Goal: Find specific page/section: Find specific page/section

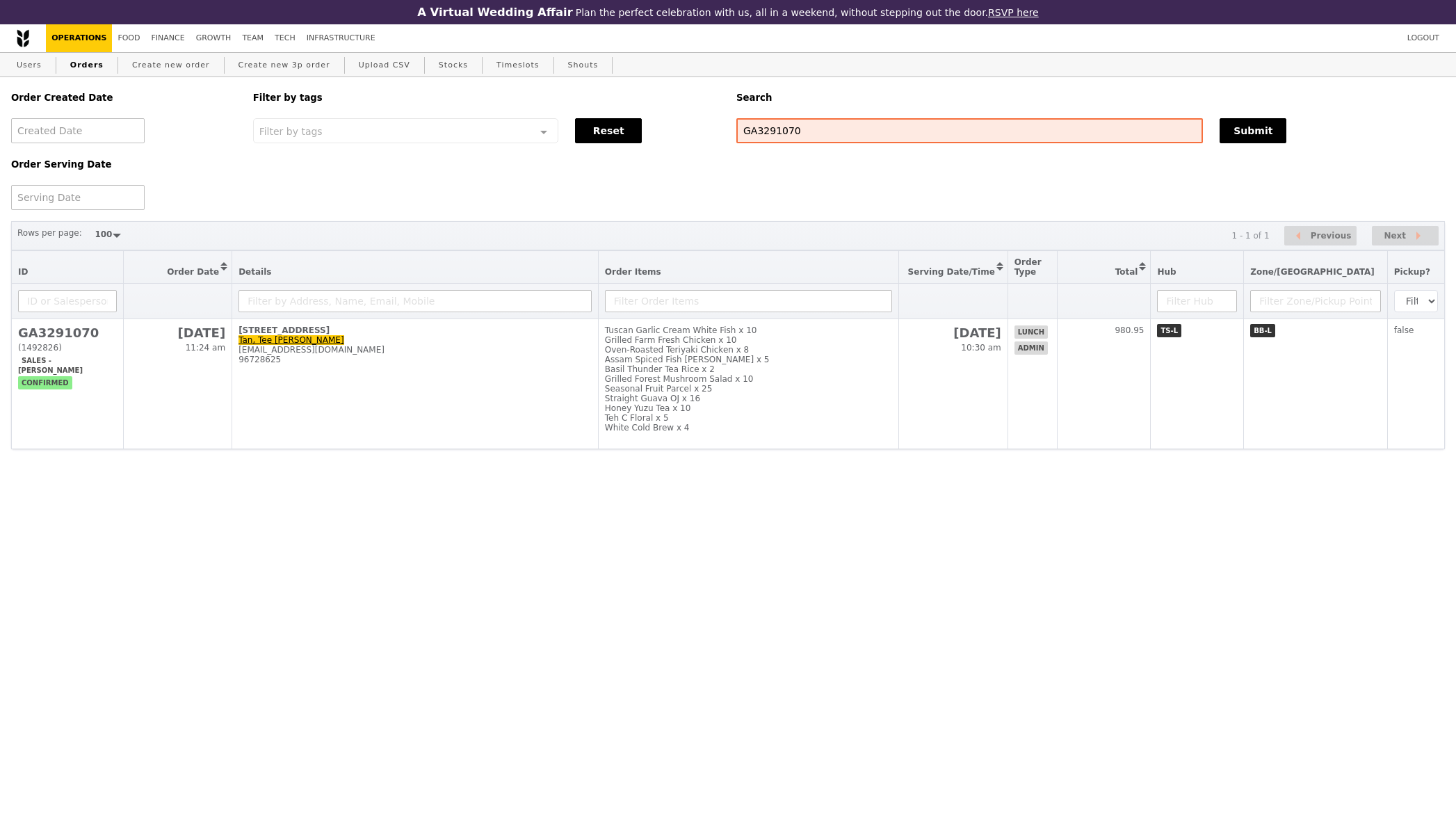
select select "100"
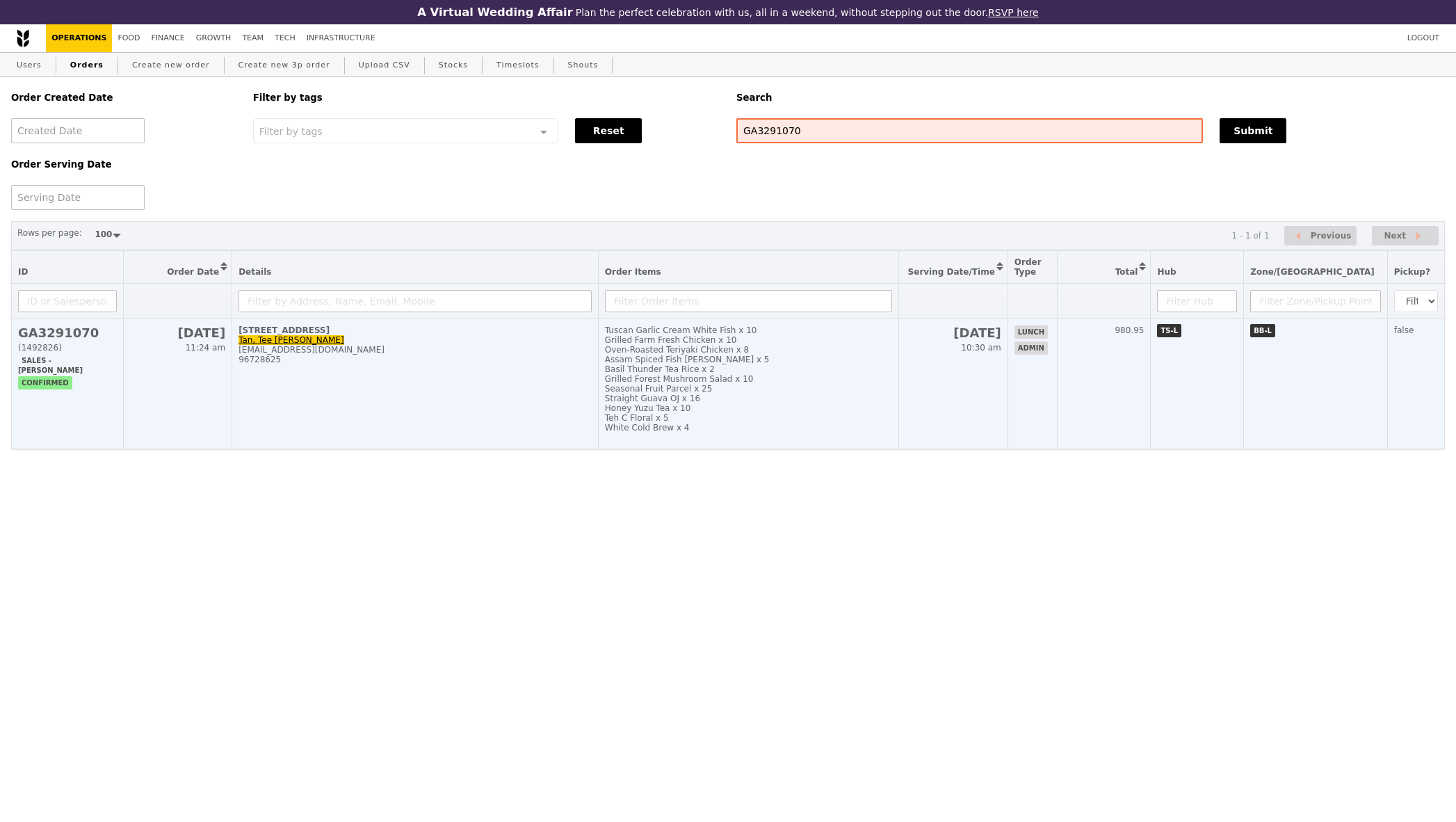
click at [65, 334] on h2 "GA3291070" at bounding box center [68, 333] width 99 height 15
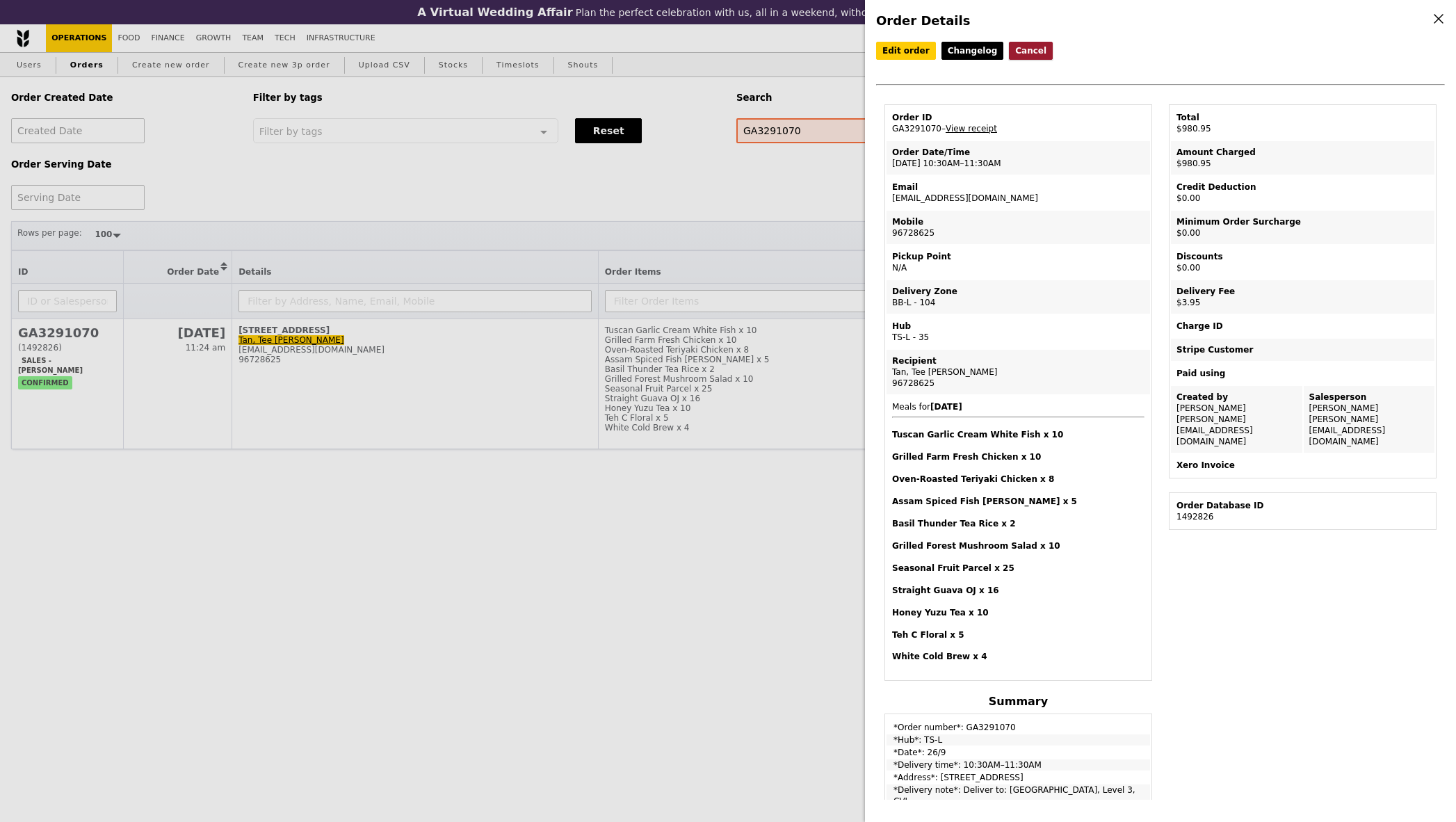
click at [1017, 49] on button "Cancel" at bounding box center [1031, 50] width 44 height 18
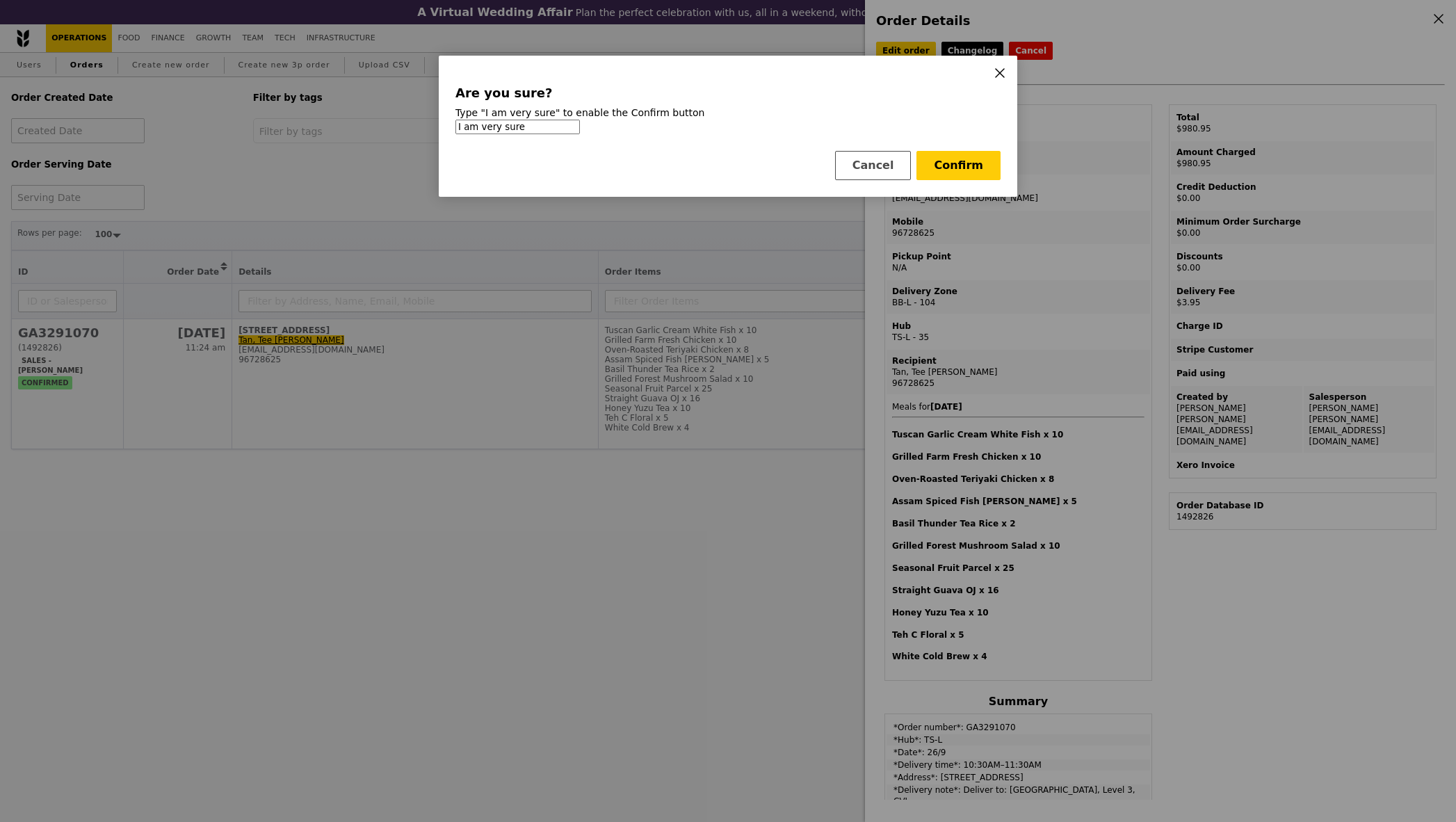
type input "I am very sure"
click at [963, 169] on button "Confirm" at bounding box center [958, 166] width 84 height 29
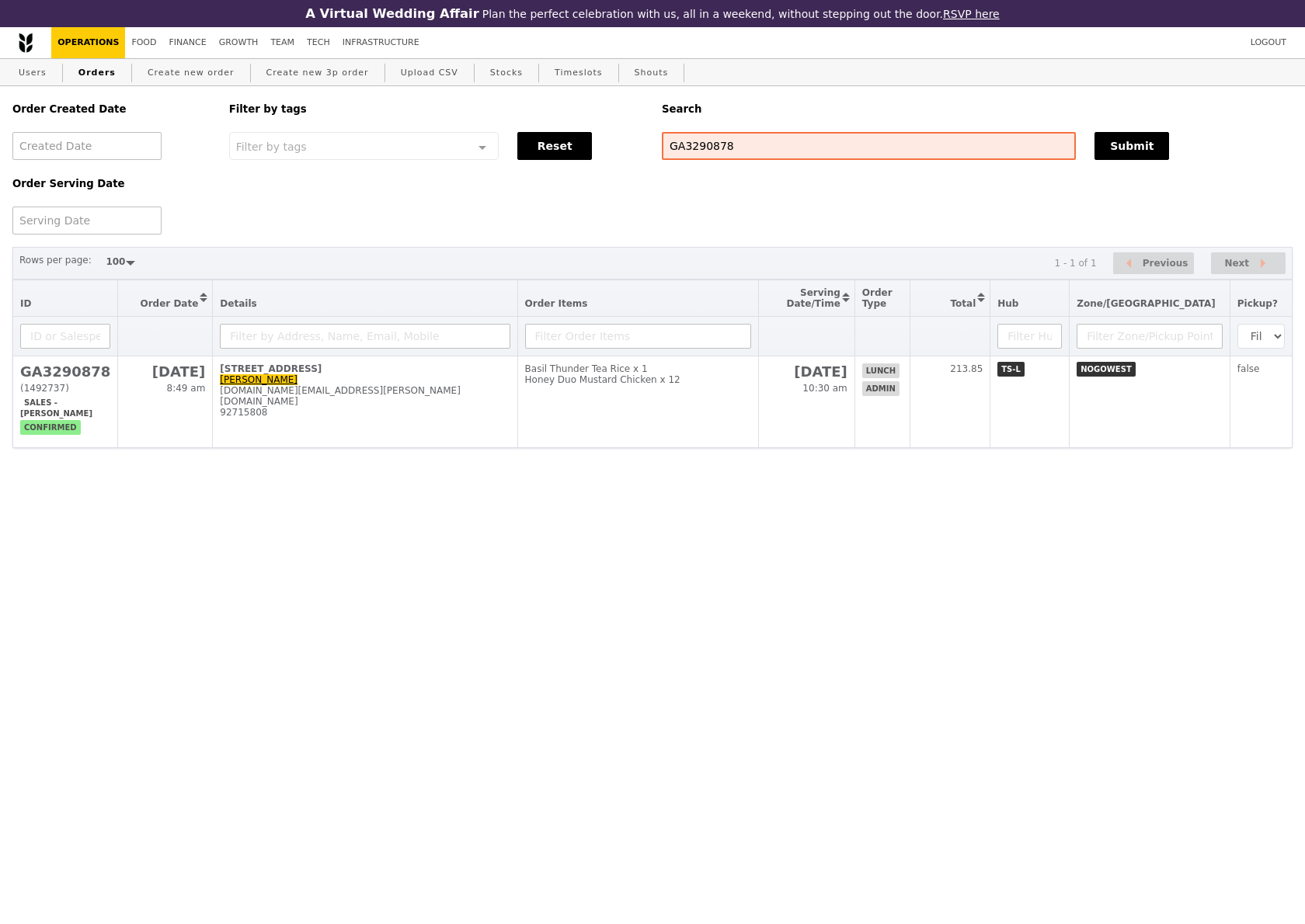
select select "100"
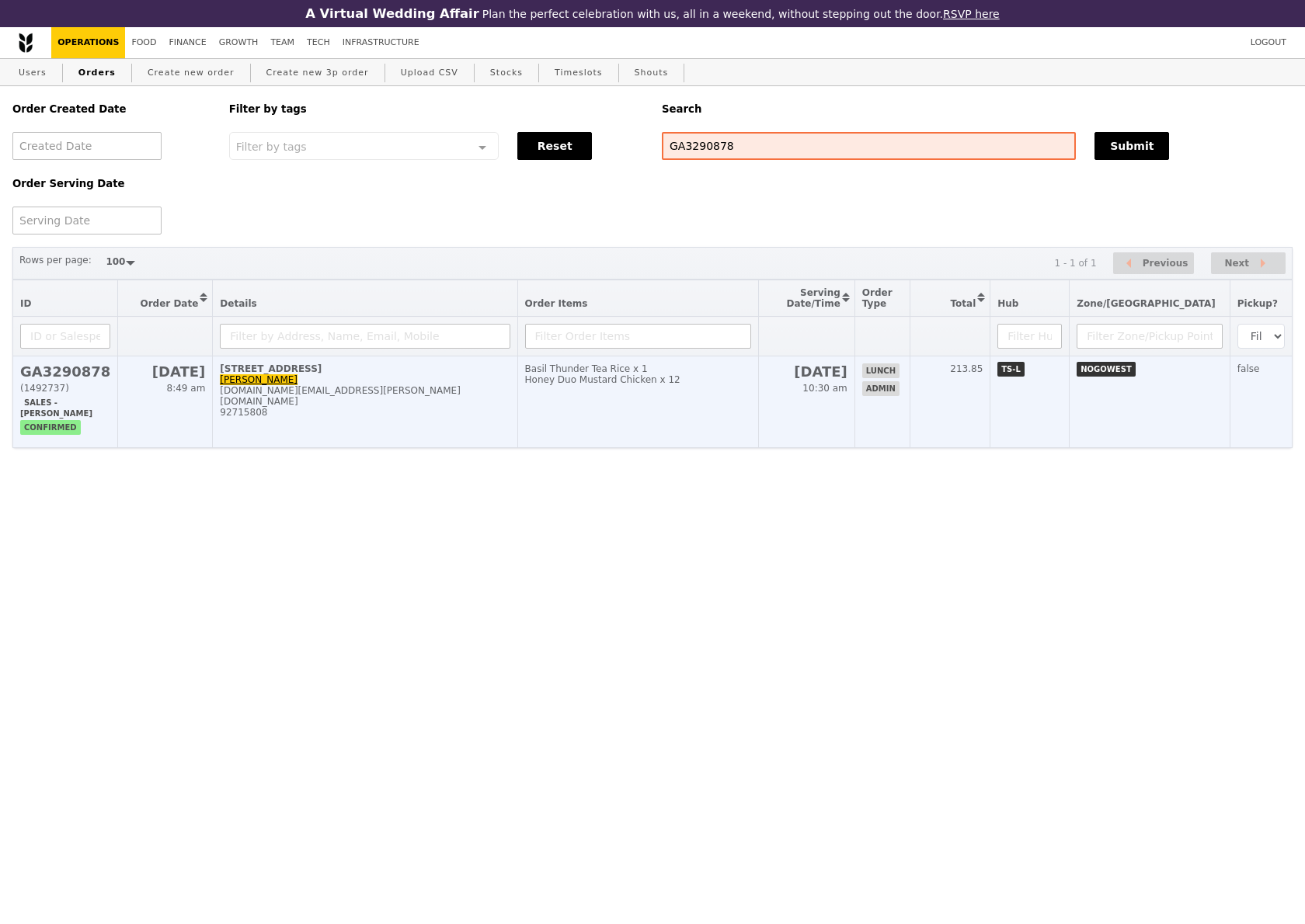
click at [81, 371] on h2 "GA3290878" at bounding box center [65, 372] width 90 height 16
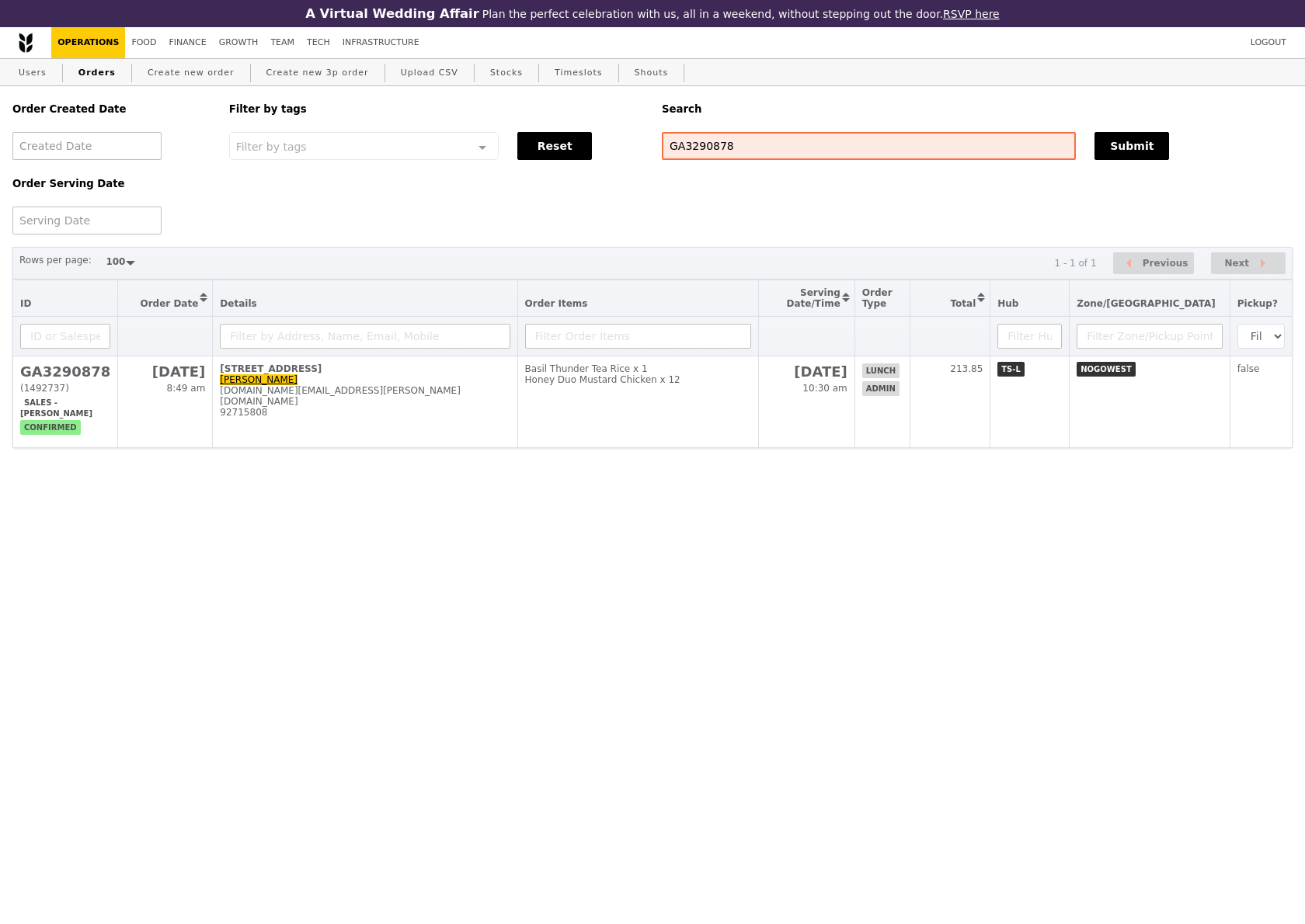
select select "100"
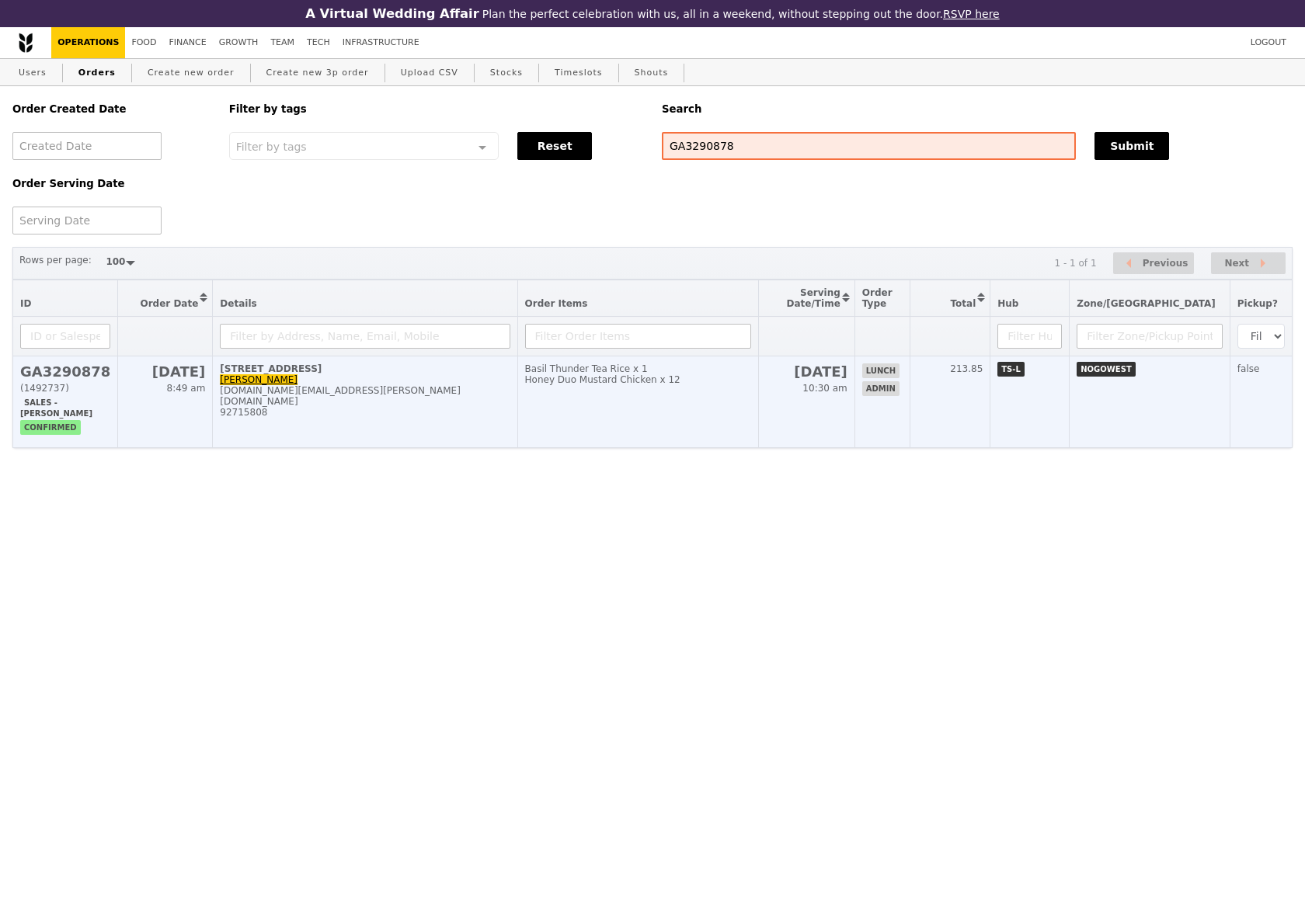
click at [81, 377] on h2 "GA3290878" at bounding box center [65, 372] width 90 height 16
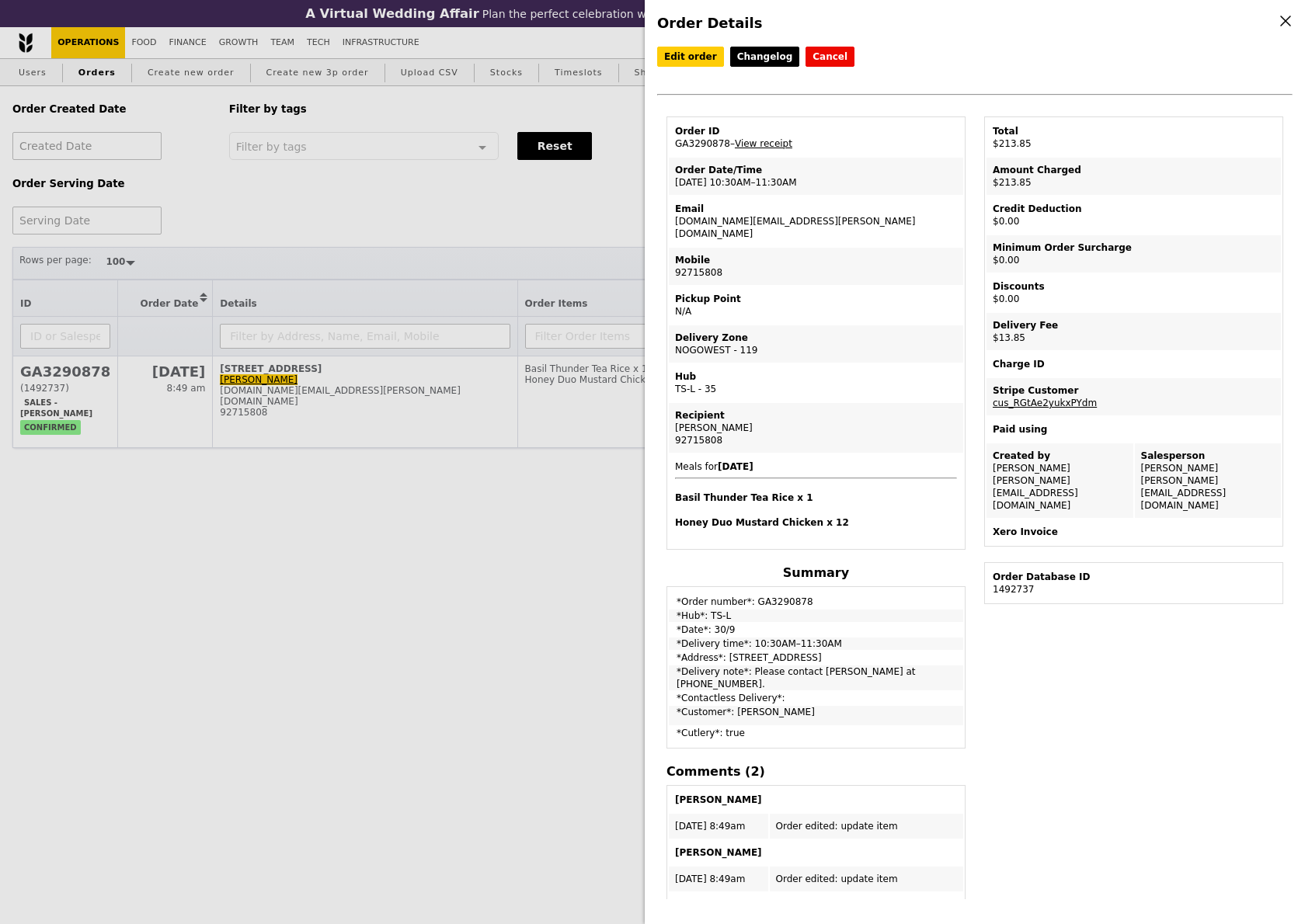
click at [291, 241] on div "Order Details Edit order Changelog Cancel Order ID GA3290878 – View receipt Ord…" at bounding box center [652, 462] width 1305 height 924
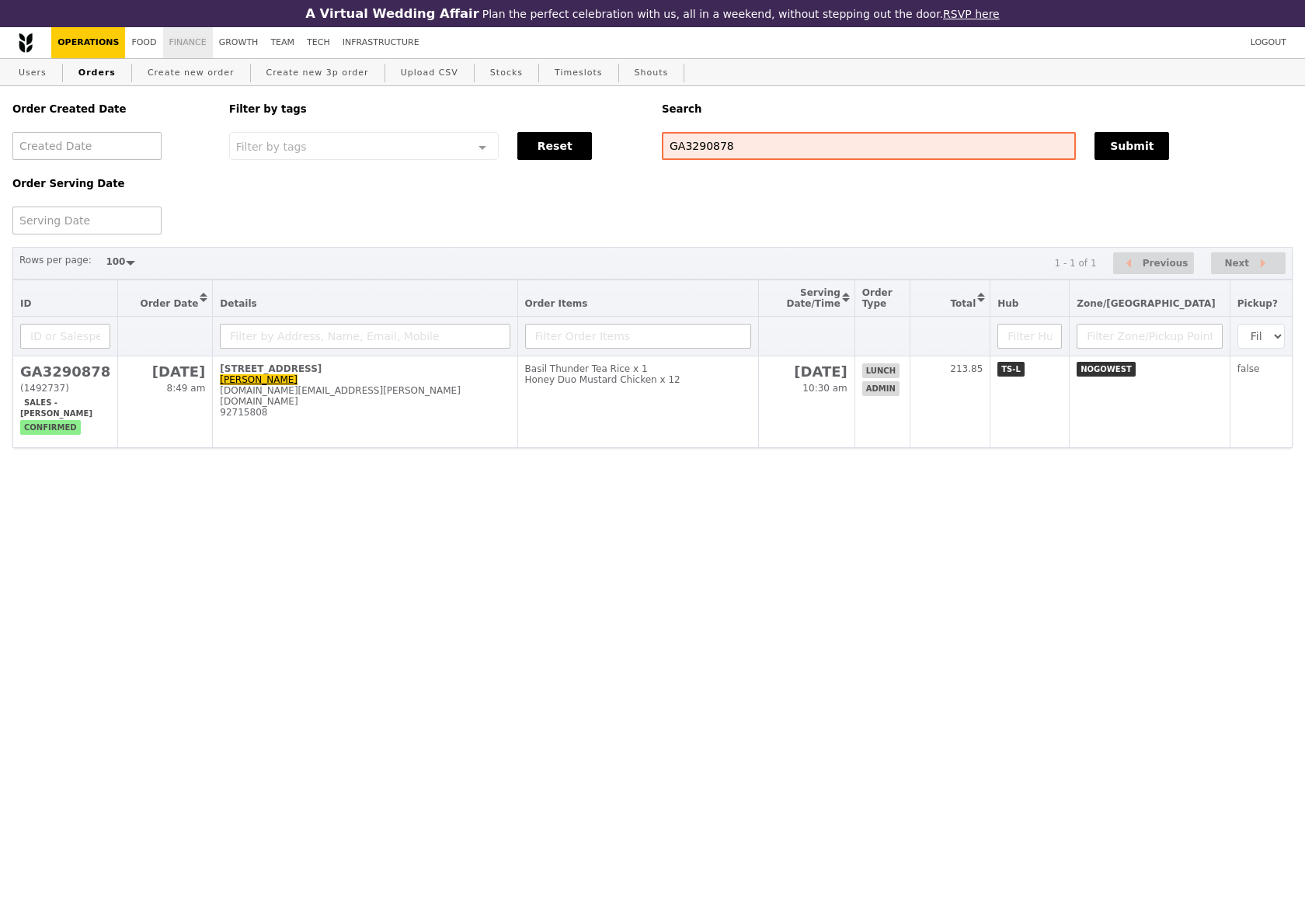
click at [189, 42] on link "Finance" at bounding box center [187, 42] width 50 height 31
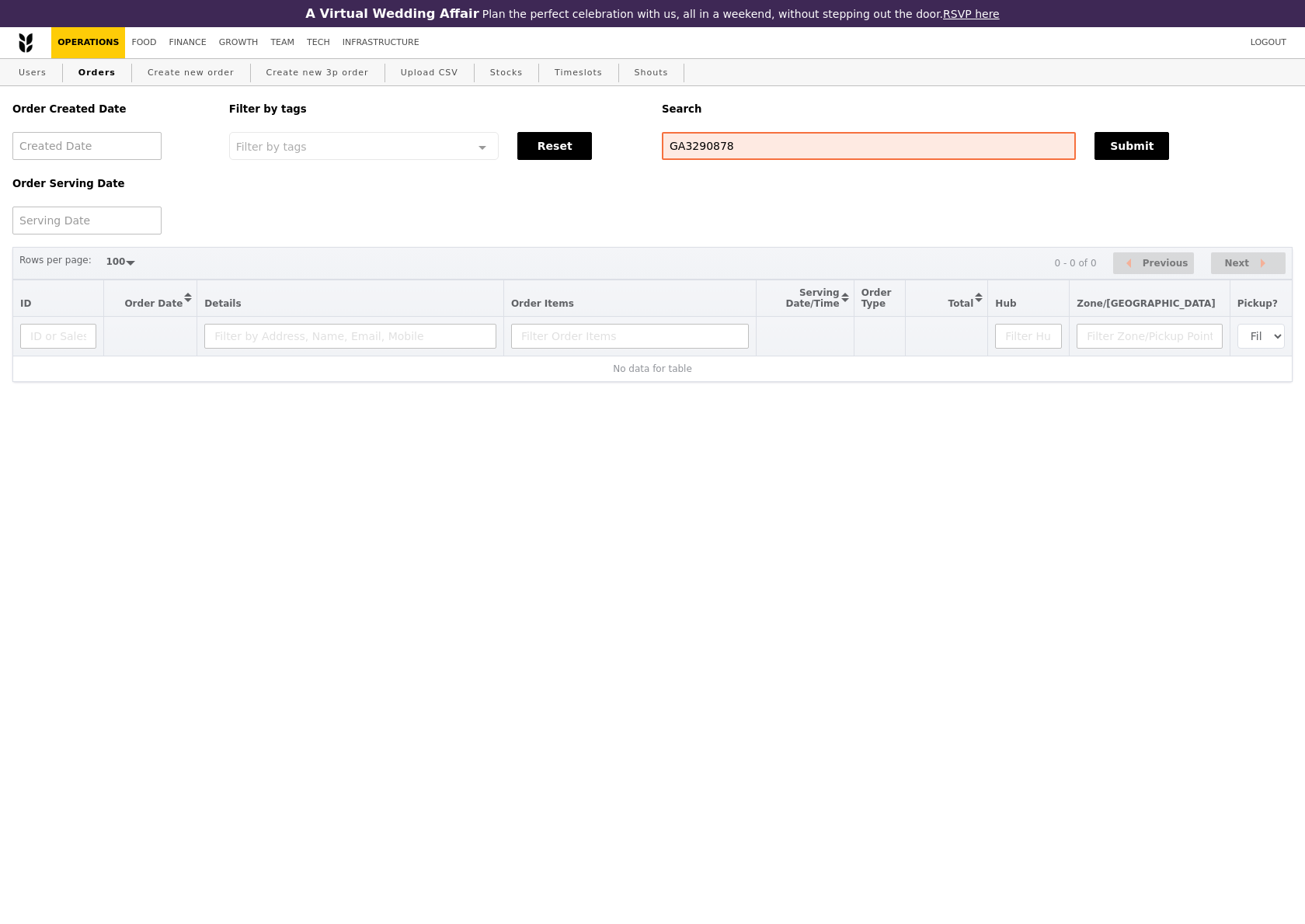
select select "100"
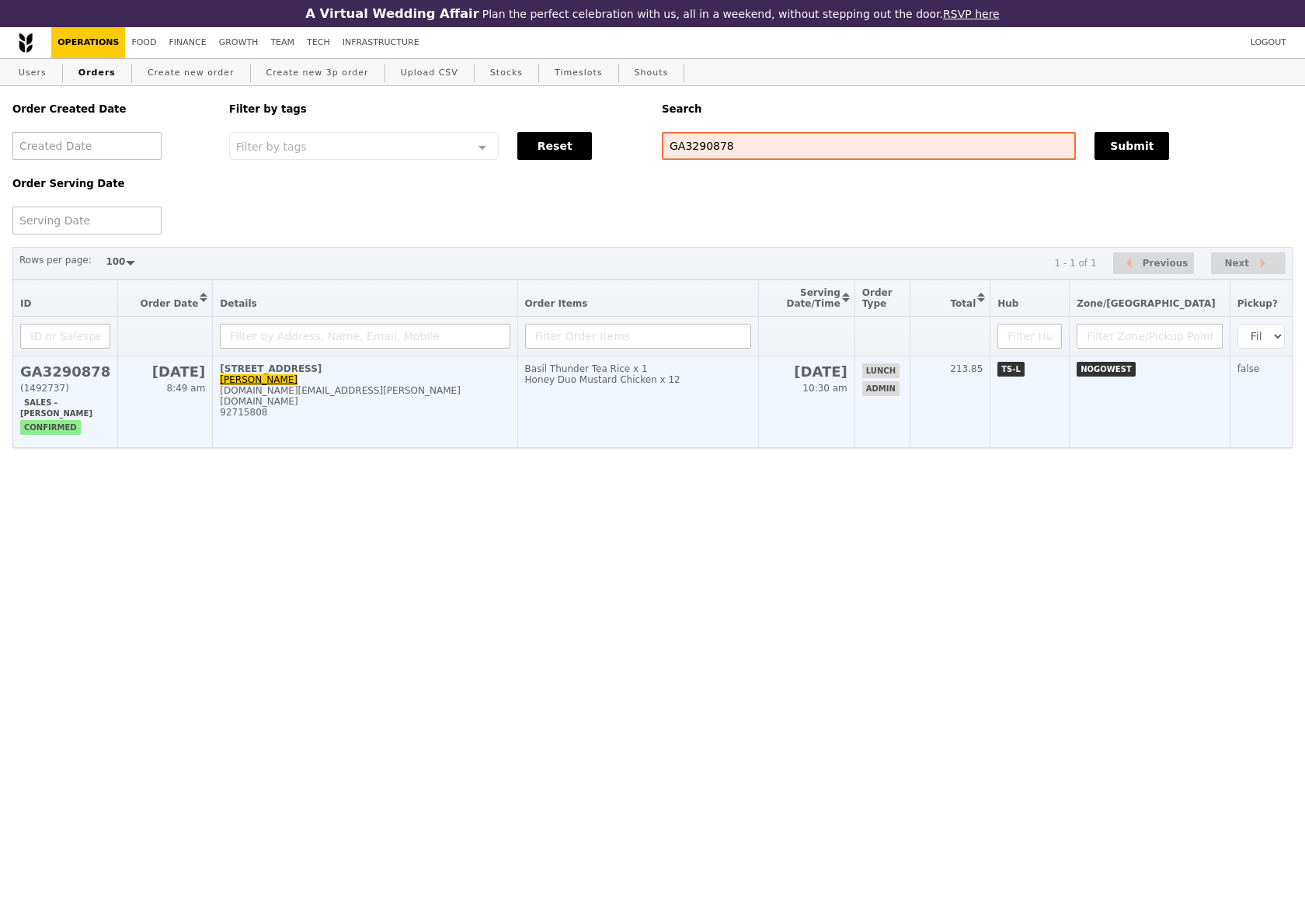
click at [105, 374] on h2 "GA3290878" at bounding box center [65, 372] width 90 height 16
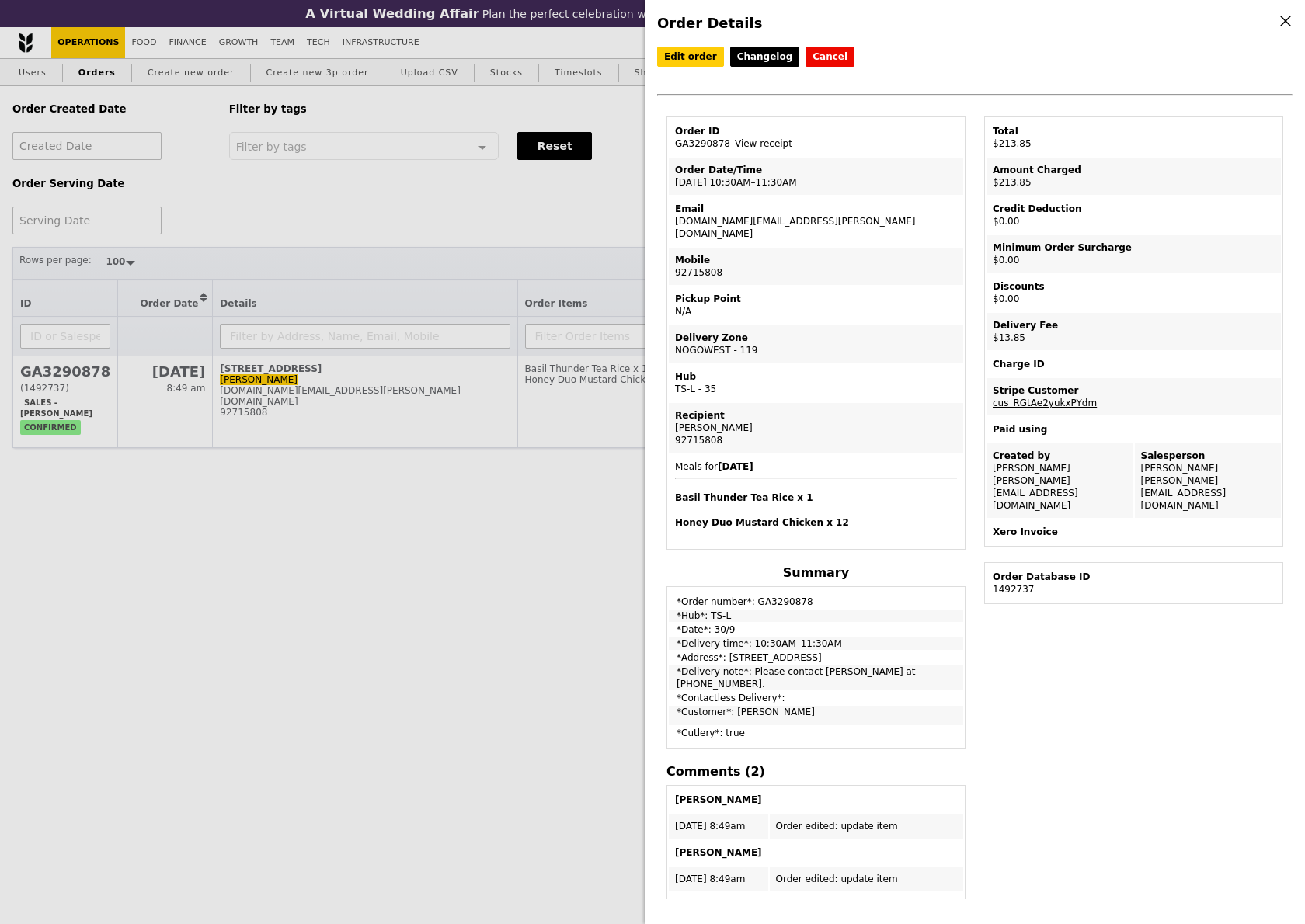
drag, startPoint x: 728, startPoint y: 144, endPoint x: 662, endPoint y: 144, distance: 66.0
click at [662, 144] on div "Order ID GA3290878 – View receipt Order Date/Time 30/9 – 10:30AM–11:30AM Email …" at bounding box center [816, 578] width 317 height 923
click at [732, 153] on td "Order ID GA3290878 – View receipt" at bounding box center [816, 137] width 295 height 37
drag, startPoint x: 727, startPoint y: 144, endPoint x: 673, endPoint y: 140, distance: 54.1
click at [673, 142] on td "Order ID GA3290878 – View receipt" at bounding box center [816, 137] width 295 height 37
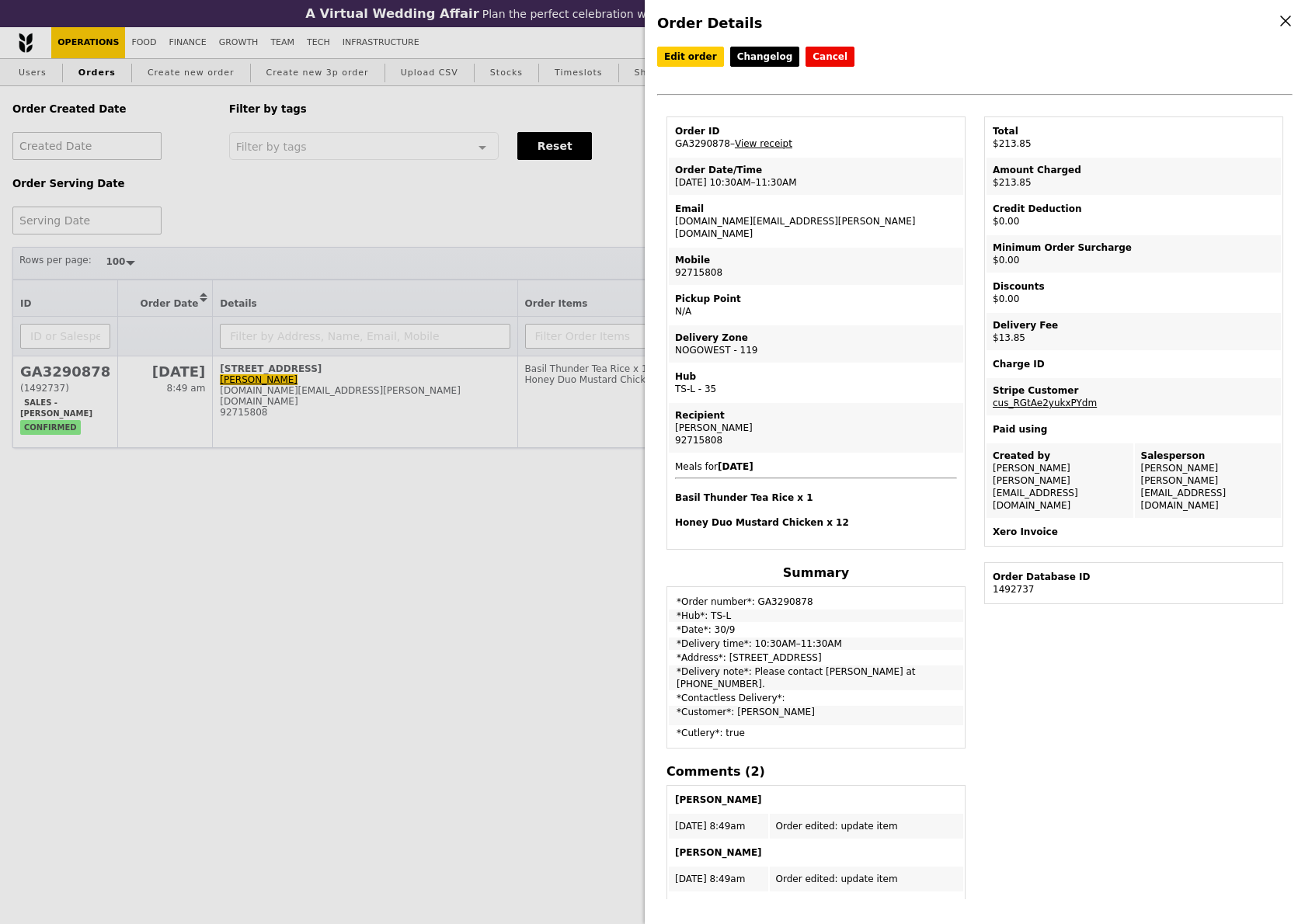
copy td "GA3290878"
click at [176, 35] on div "Order Details Edit order Changelog Cancel Order ID GA3290878 – View receipt Ord…" at bounding box center [652, 462] width 1305 height 924
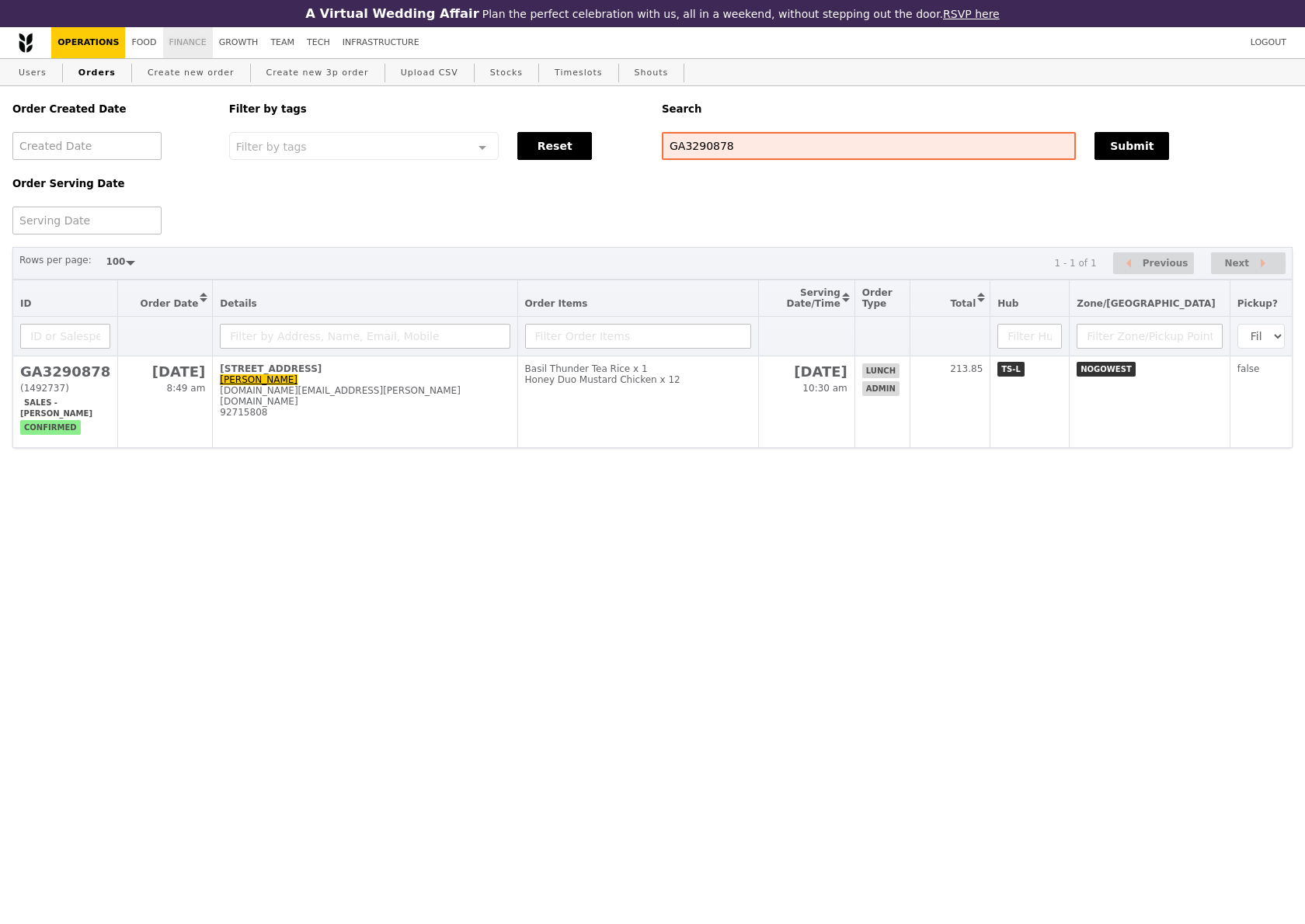
click at [176, 35] on link "Finance" at bounding box center [187, 42] width 50 height 31
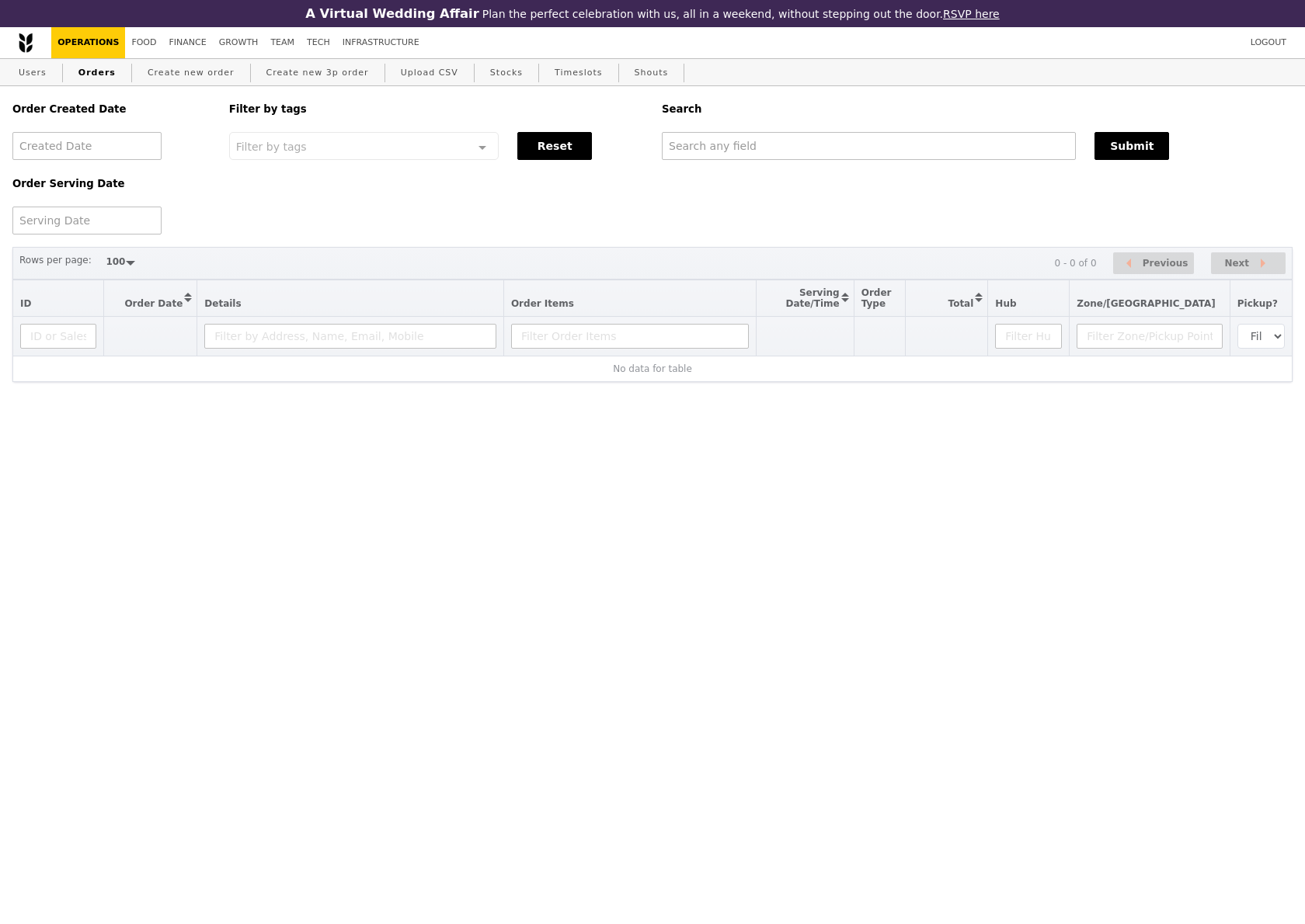
select select "100"
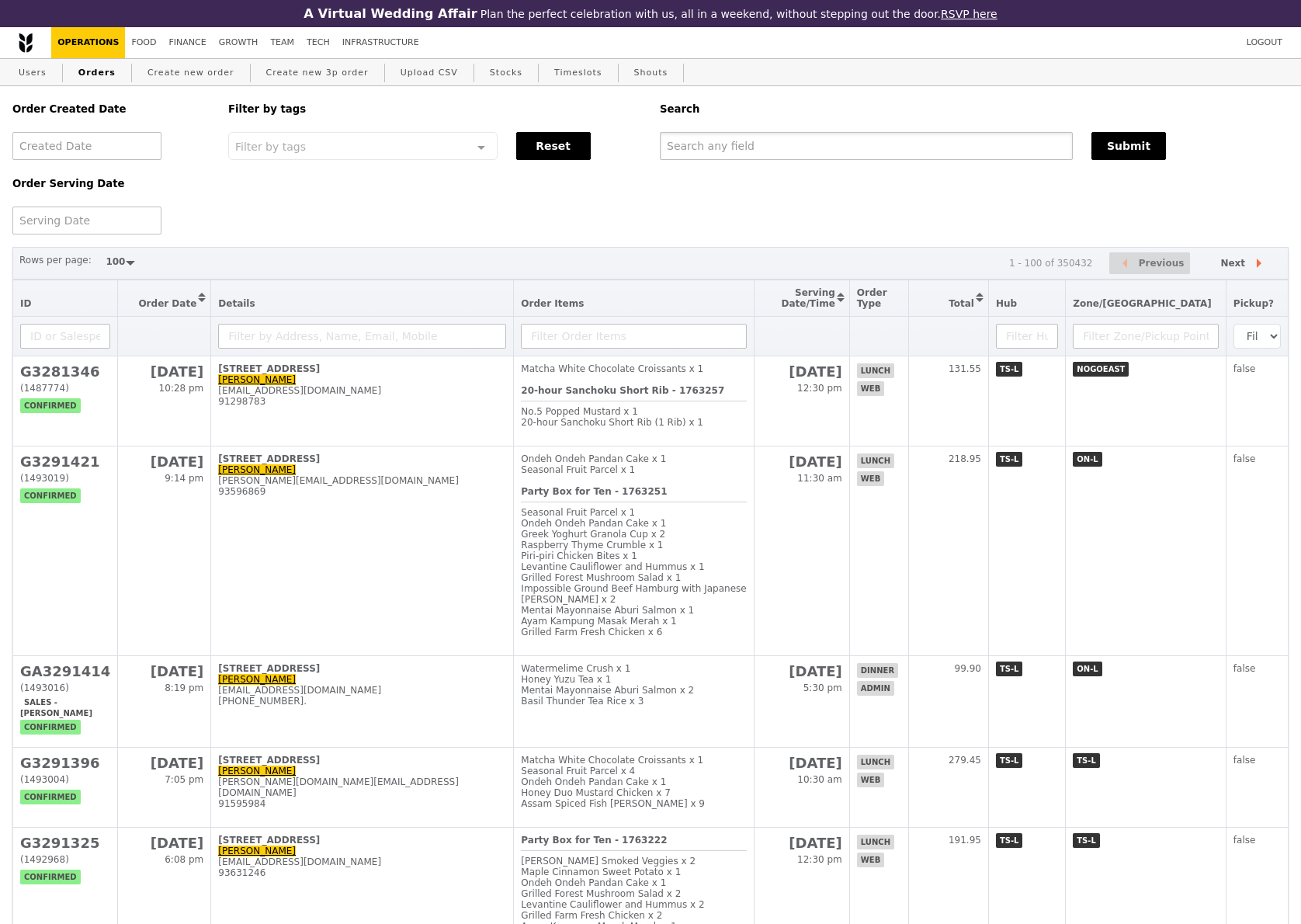
click at [754, 151] on input "text" at bounding box center [865, 146] width 413 height 28
paste input "[DOMAIN_NAME][EMAIL_ADDRESS][PERSON_NAME][DOMAIN_NAME]"
type input "[DOMAIN_NAME][EMAIL_ADDRESS][PERSON_NAME][DOMAIN_NAME]"
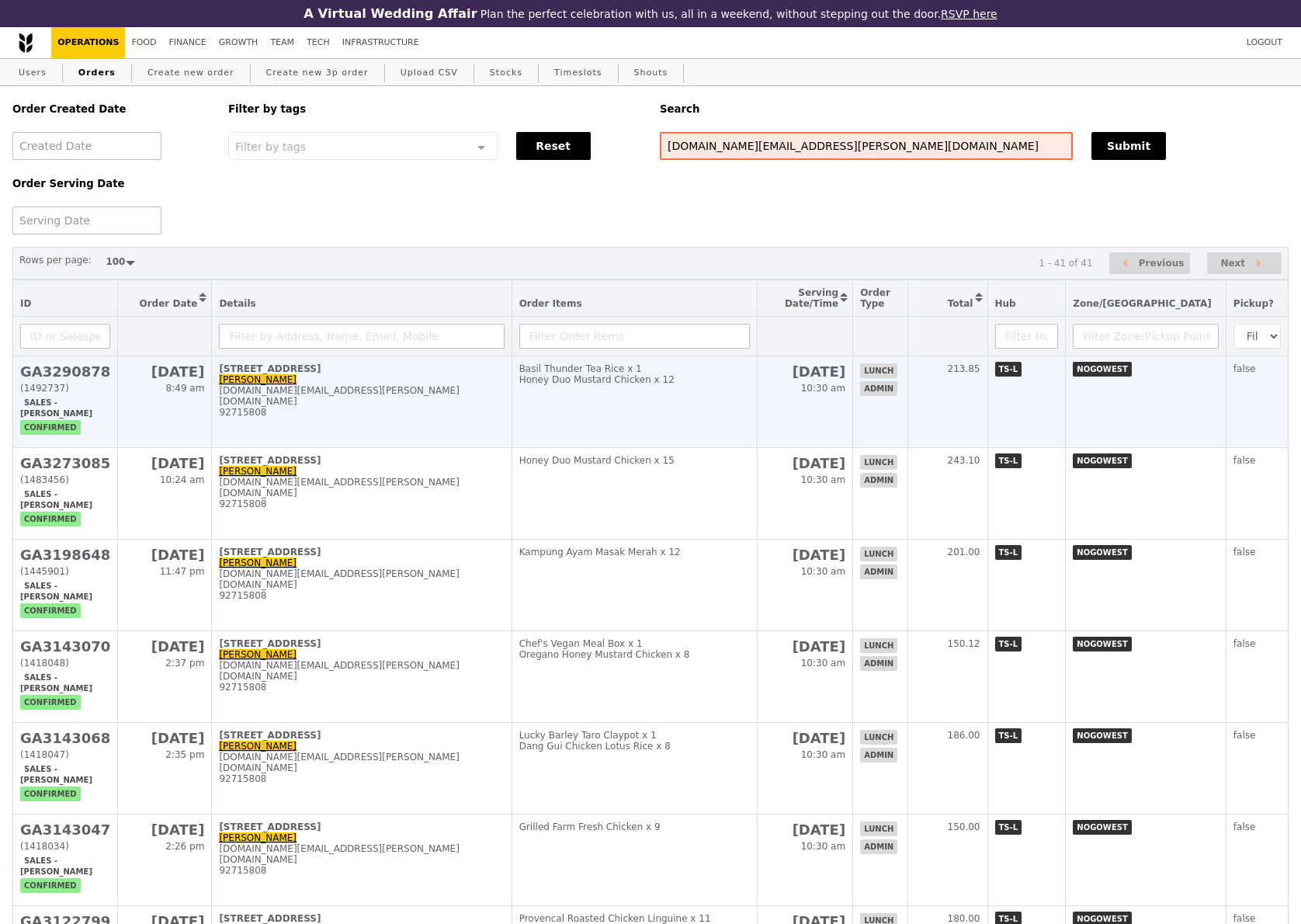
click at [58, 380] on h2 "GA3290878" at bounding box center [65, 372] width 90 height 16
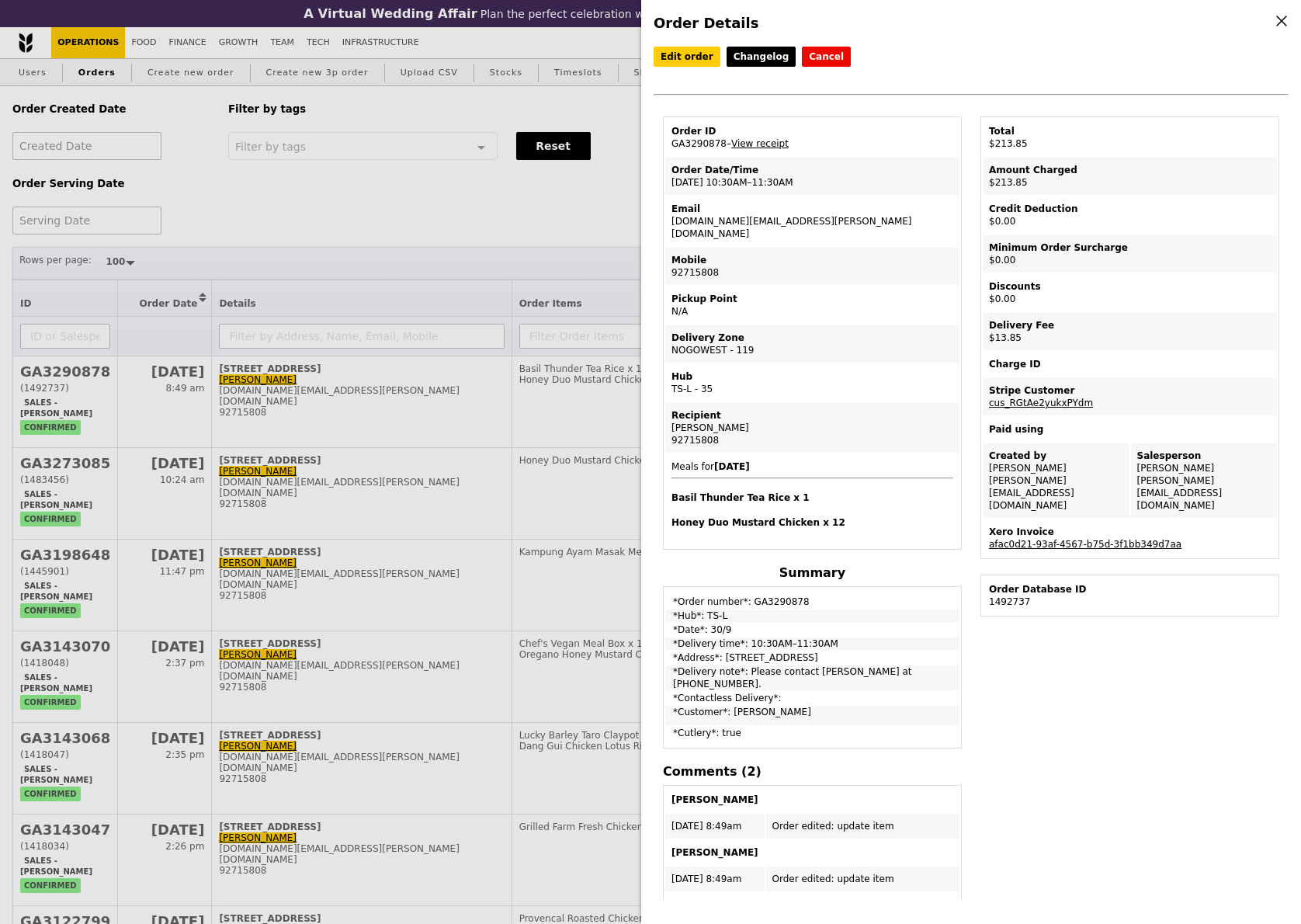
click at [1077, 539] on link "afac0d21-93af-4567-b75d-3f1bb349d7aa" at bounding box center [1084, 544] width 192 height 11
